Goal: Information Seeking & Learning: Learn about a topic

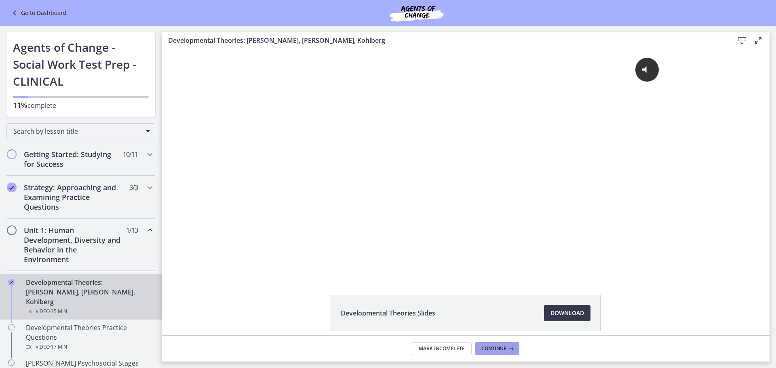
click at [503, 350] on span "Continue" at bounding box center [494, 349] width 25 height 6
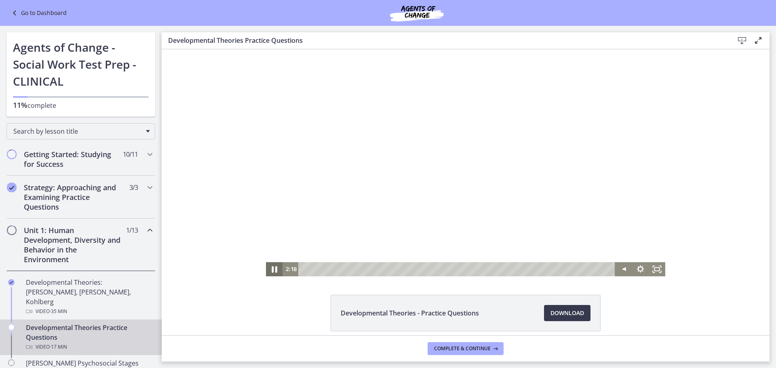
click at [266, 272] on icon "Pause" at bounding box center [274, 269] width 20 height 17
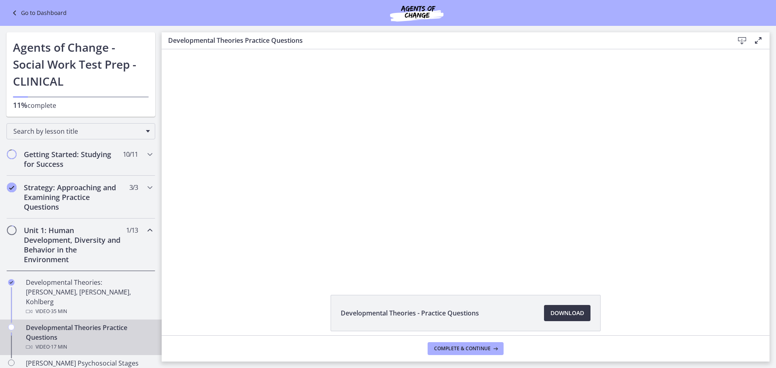
click at [559, 306] on link "Download Opens in a new window" at bounding box center [567, 313] width 47 height 16
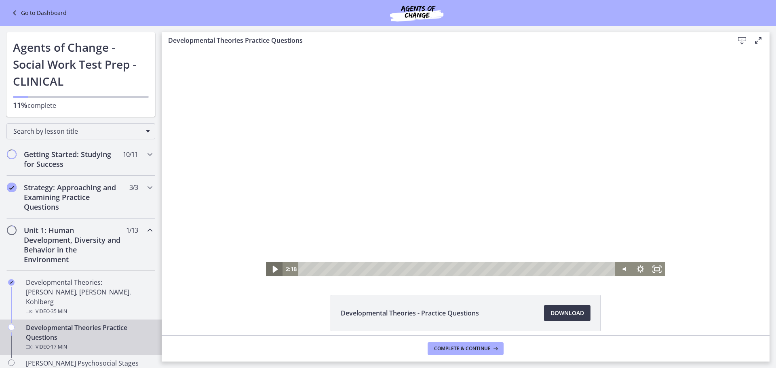
click at [268, 273] on icon "Play Video" at bounding box center [275, 269] width 20 height 17
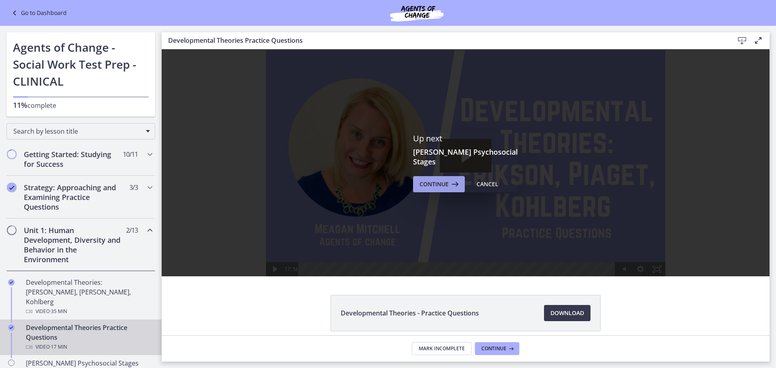
click at [435, 180] on span "Continue" at bounding box center [434, 185] width 29 height 10
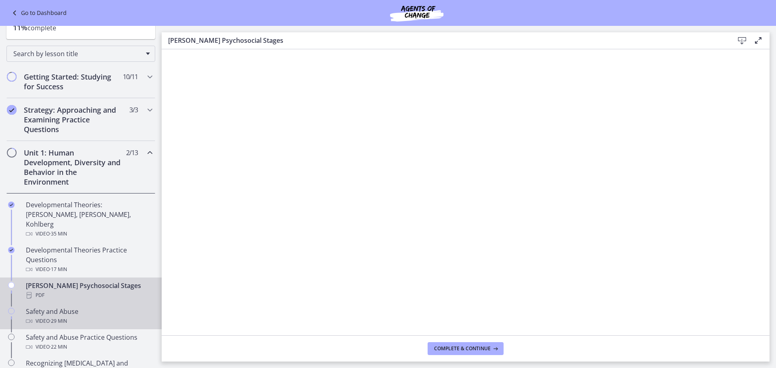
scroll to position [81, 0]
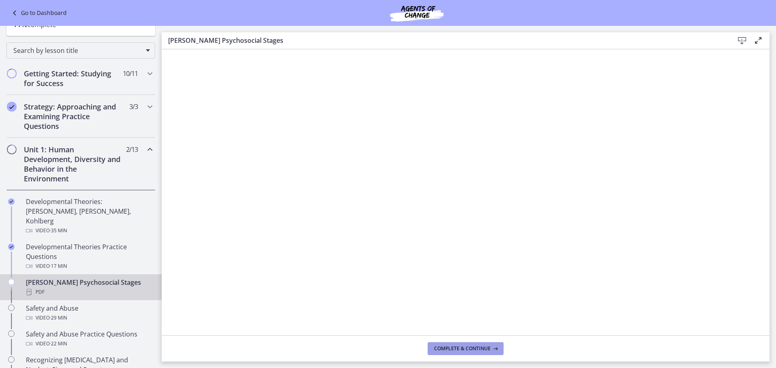
click at [487, 346] on span "Complete & continue" at bounding box center [462, 349] width 57 height 6
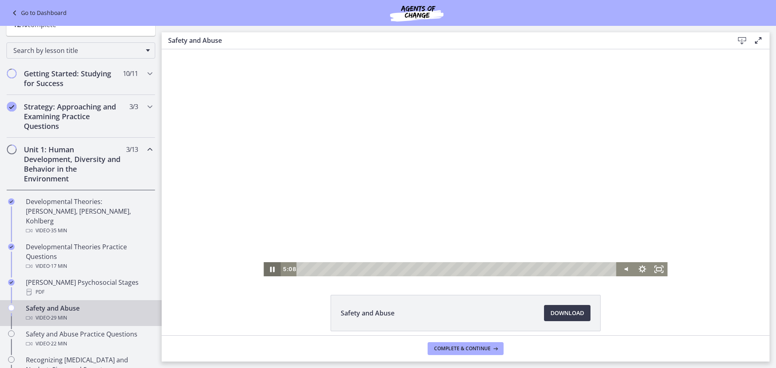
click at [267, 270] on icon "Pause" at bounding box center [272, 269] width 17 height 14
click at [266, 269] on icon "Play Video" at bounding box center [273, 269] width 20 height 17
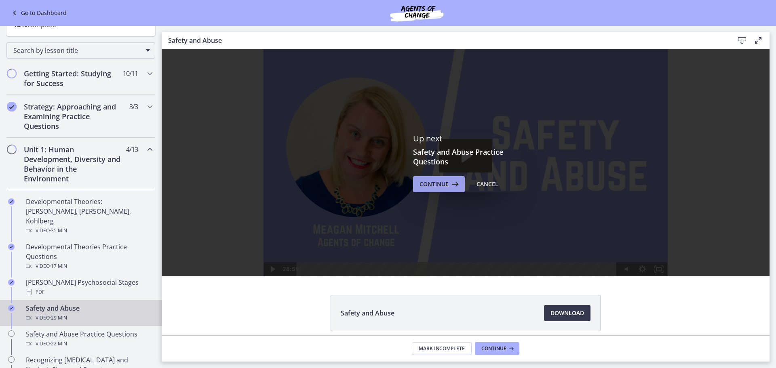
click at [449, 186] on icon at bounding box center [454, 185] width 11 height 10
